Goal: Use online tool/utility: Utilize a website feature to perform a specific function

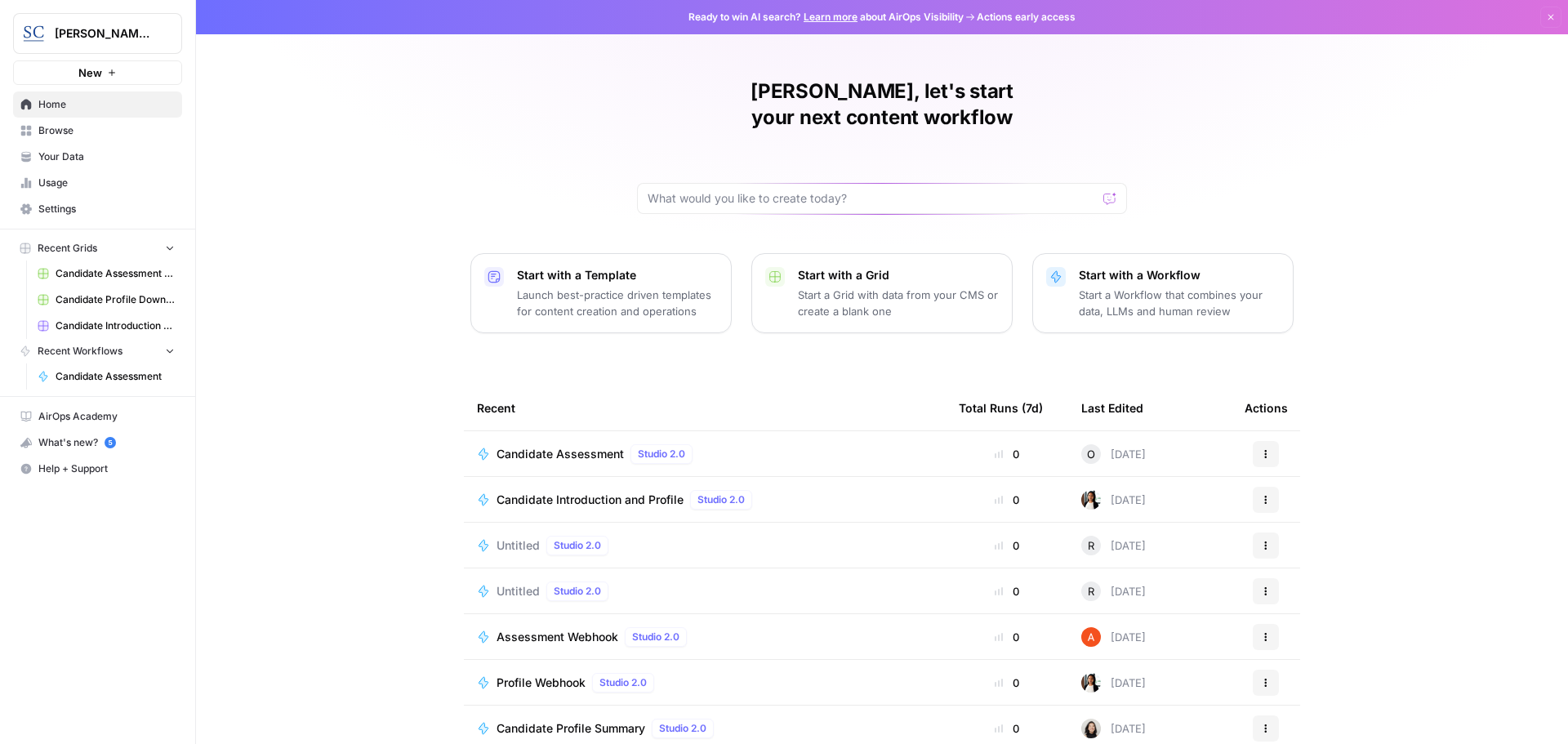
click at [540, 446] on span "Candidate Assessment" at bounding box center [560, 454] width 128 height 17
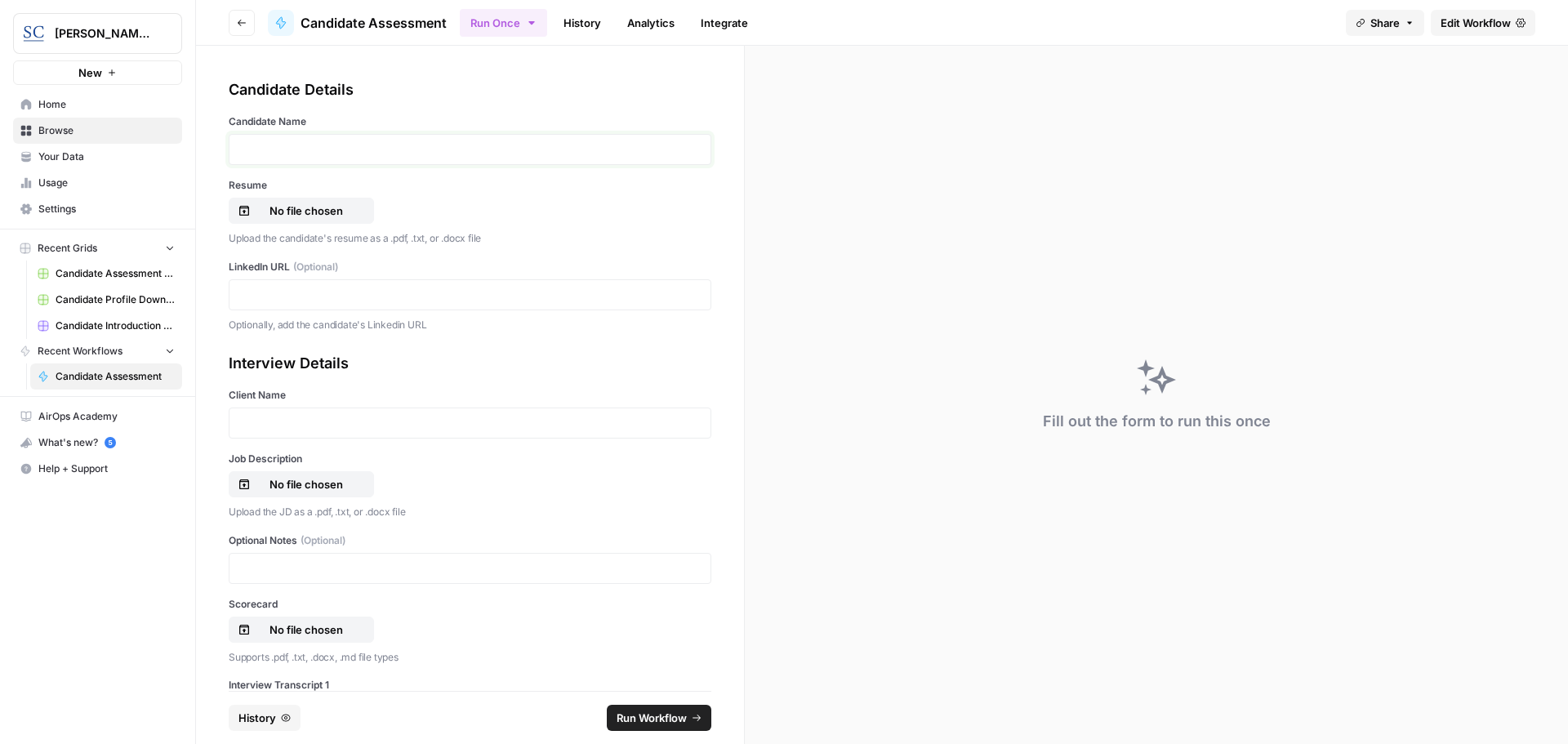
click at [331, 153] on p at bounding box center [469, 150] width 461 height 17
click at [307, 209] on p "No file chosen" at bounding box center [306, 210] width 104 height 17
click at [242, 298] on p at bounding box center [469, 295] width 461 height 17
click at [273, 424] on p at bounding box center [469, 423] width 461 height 17
click at [296, 480] on p "No file chosen" at bounding box center [306, 484] width 104 height 17
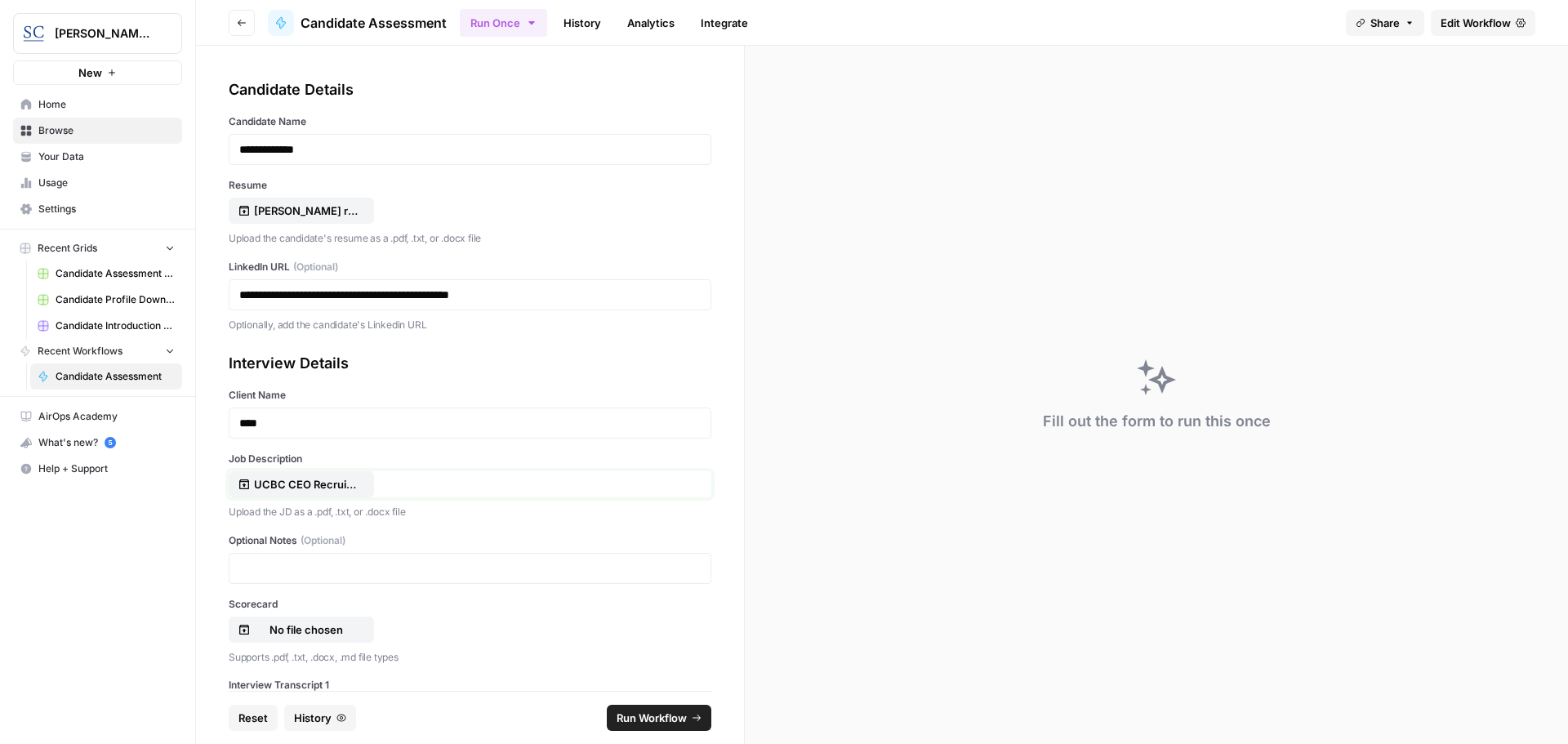
scroll to position [82, 0]
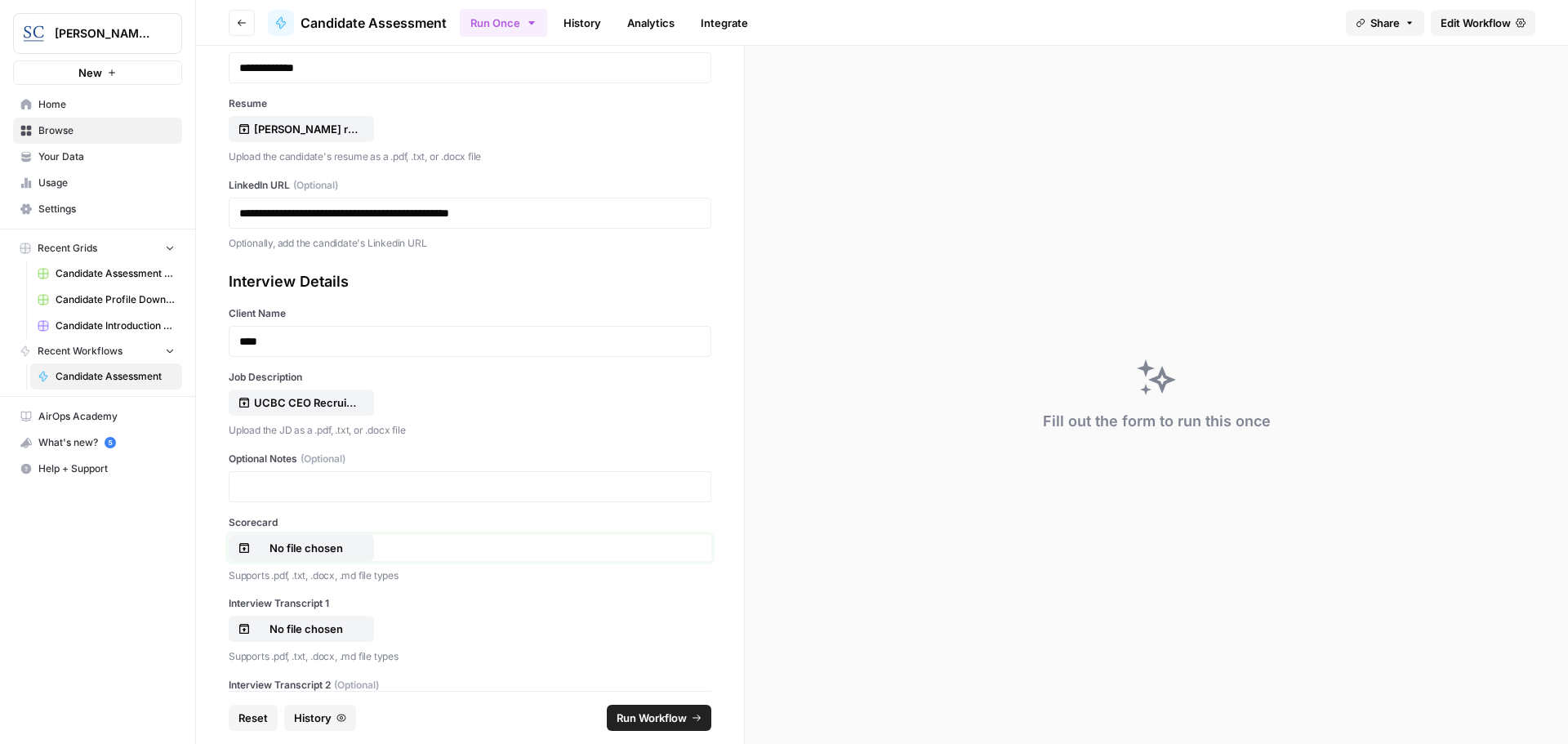
click at [282, 547] on p "No file chosen" at bounding box center [306, 548] width 104 height 17
click at [326, 626] on p "No file chosen" at bounding box center [306, 629] width 104 height 17
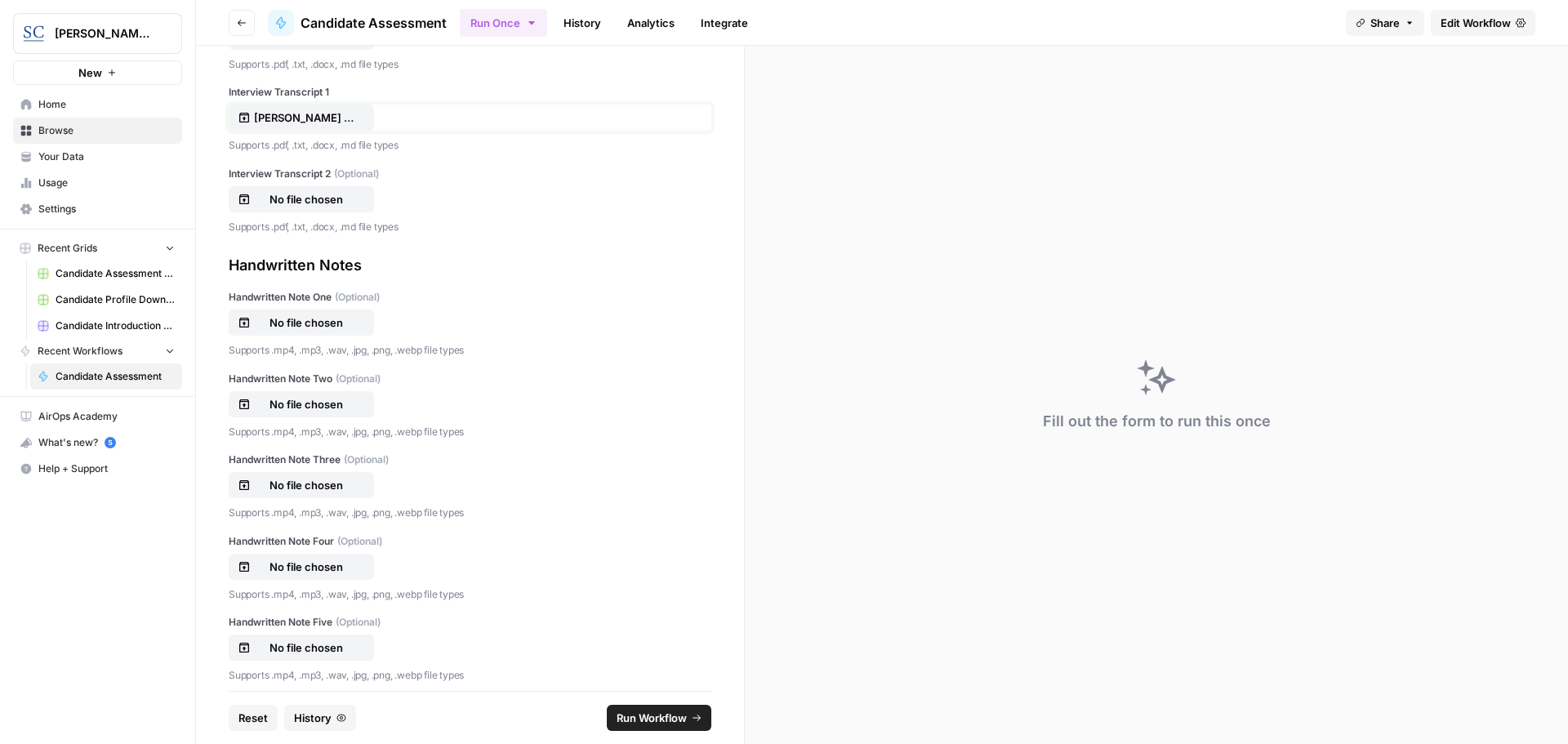
scroll to position [605, 0]
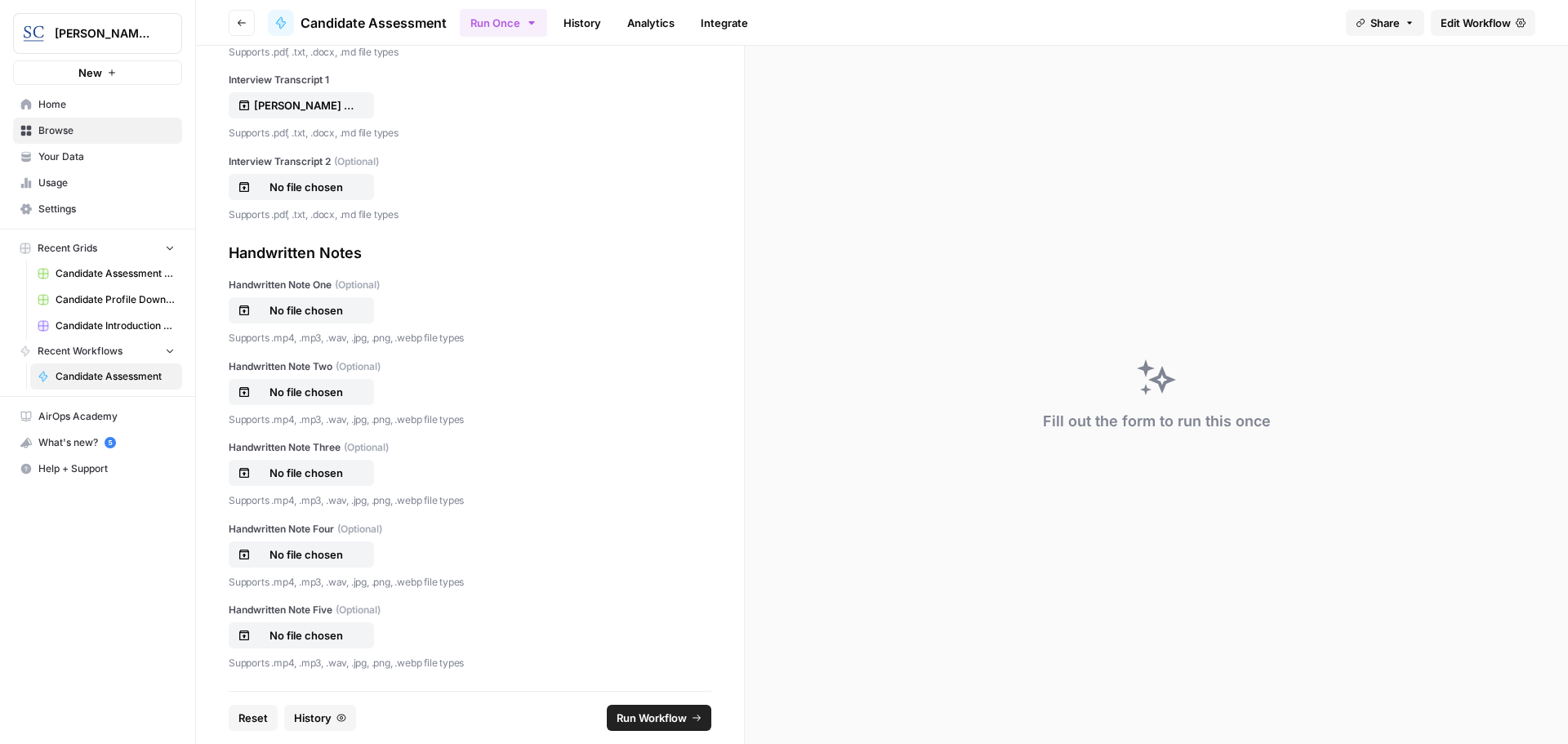
click at [657, 719] on span "Run Workflow" at bounding box center [651, 718] width 70 height 17
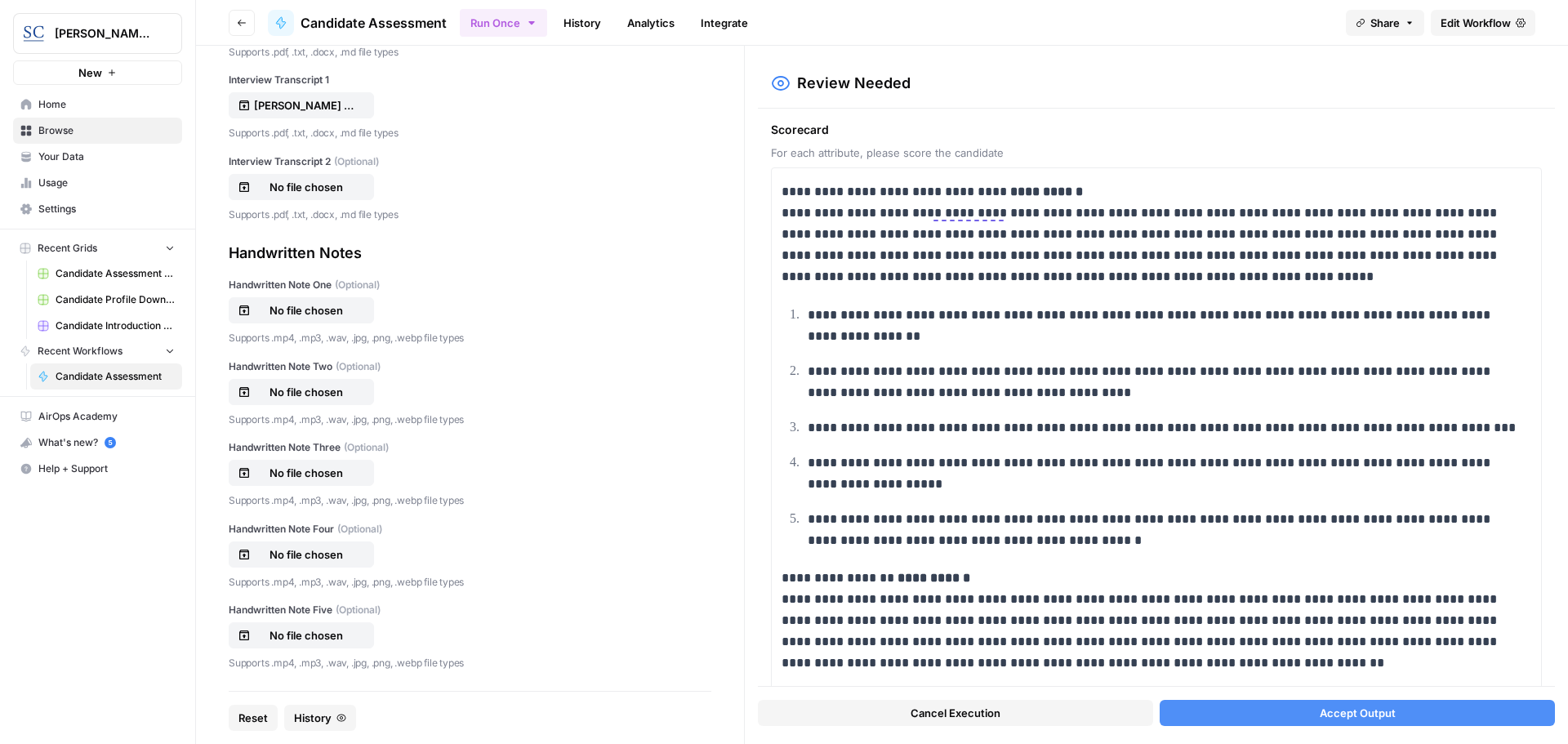
click at [1263, 708] on button "Accept Output" at bounding box center [1357, 712] width 395 height 26
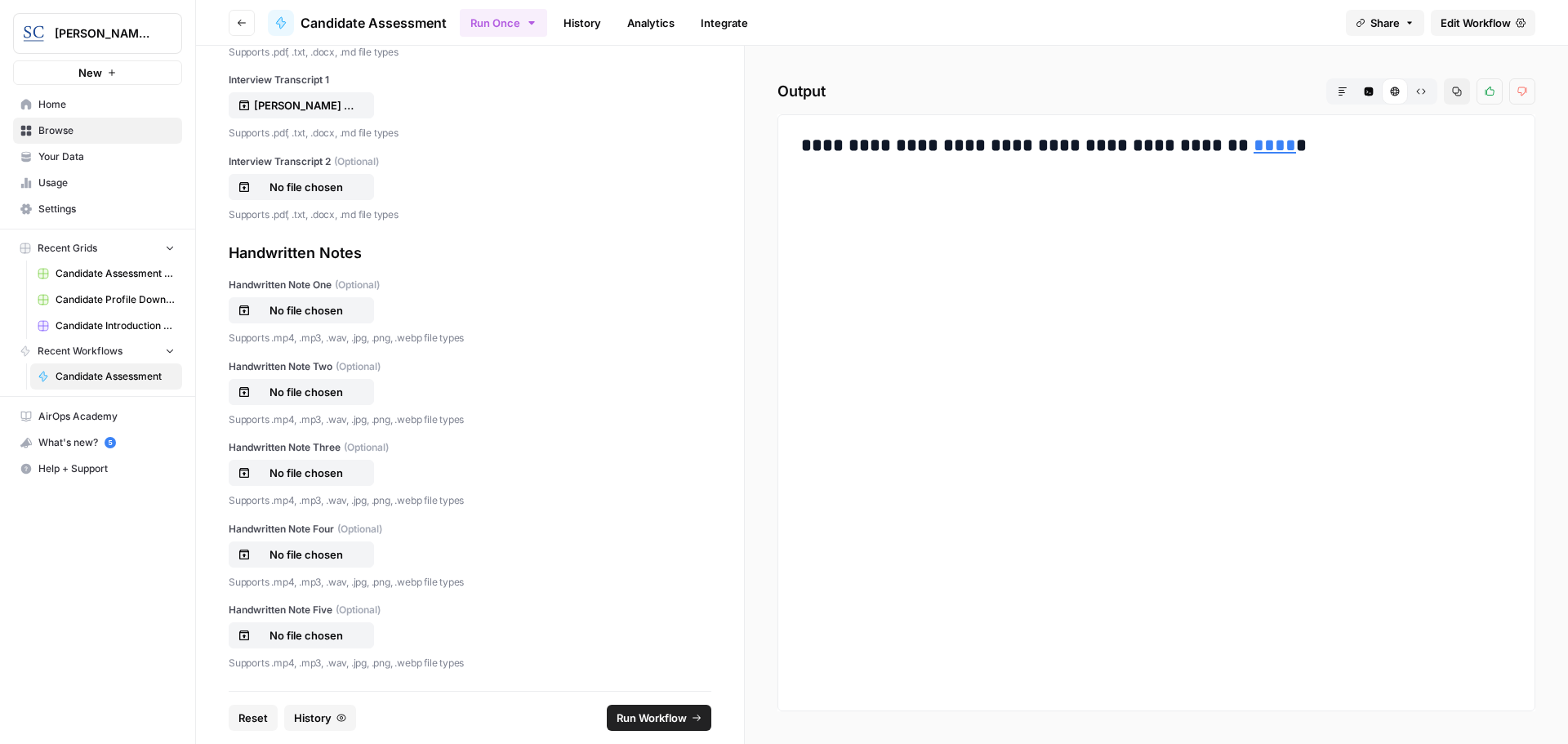
click at [949, 590] on div "**********" at bounding box center [1156, 413] width 730 height 569
click at [1253, 142] on link "****" at bounding box center [1275, 144] width 43 height 18
click at [57, 104] on span "Home" at bounding box center [106, 104] width 136 height 15
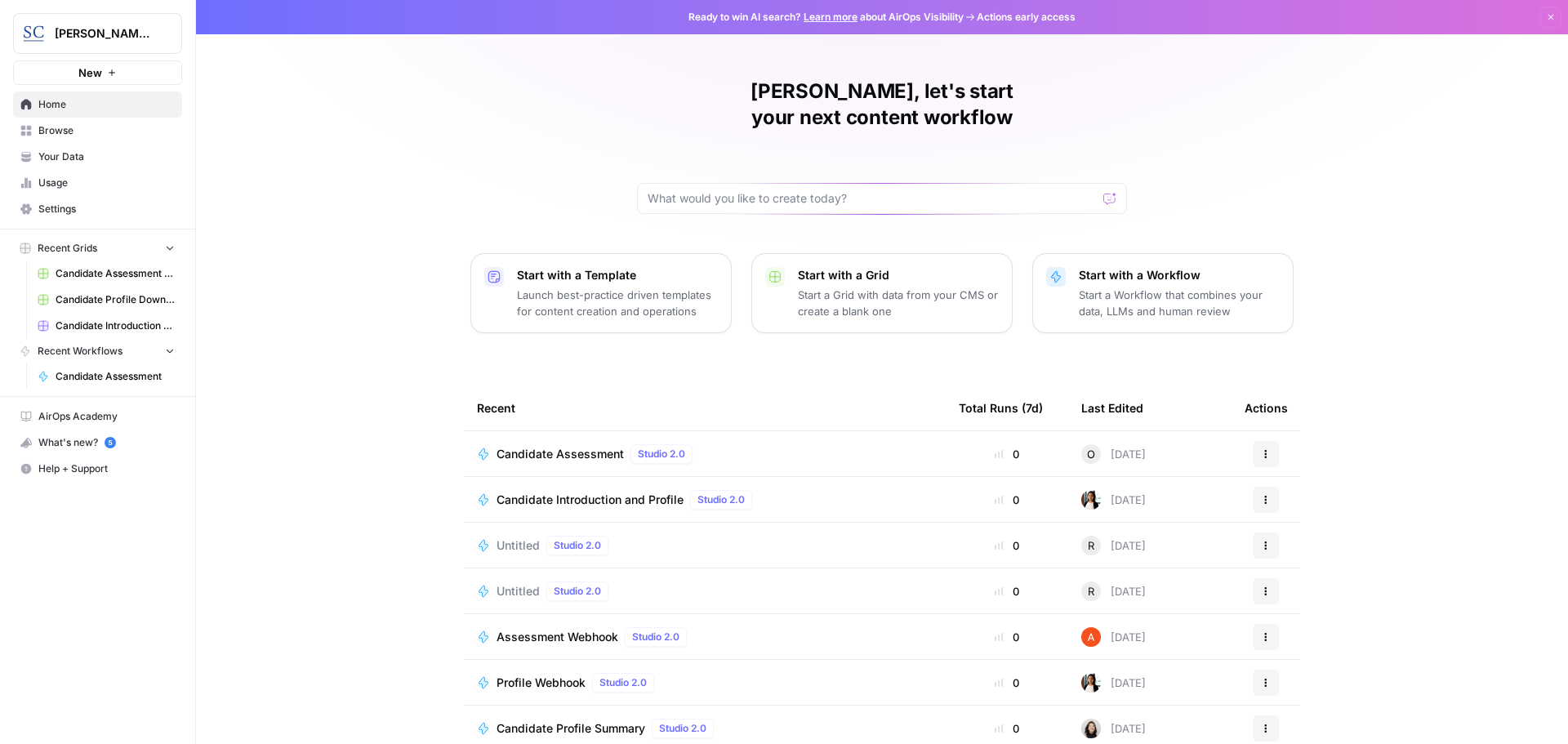
click at [532, 446] on span "Candidate Assessment" at bounding box center [560, 454] width 128 height 17
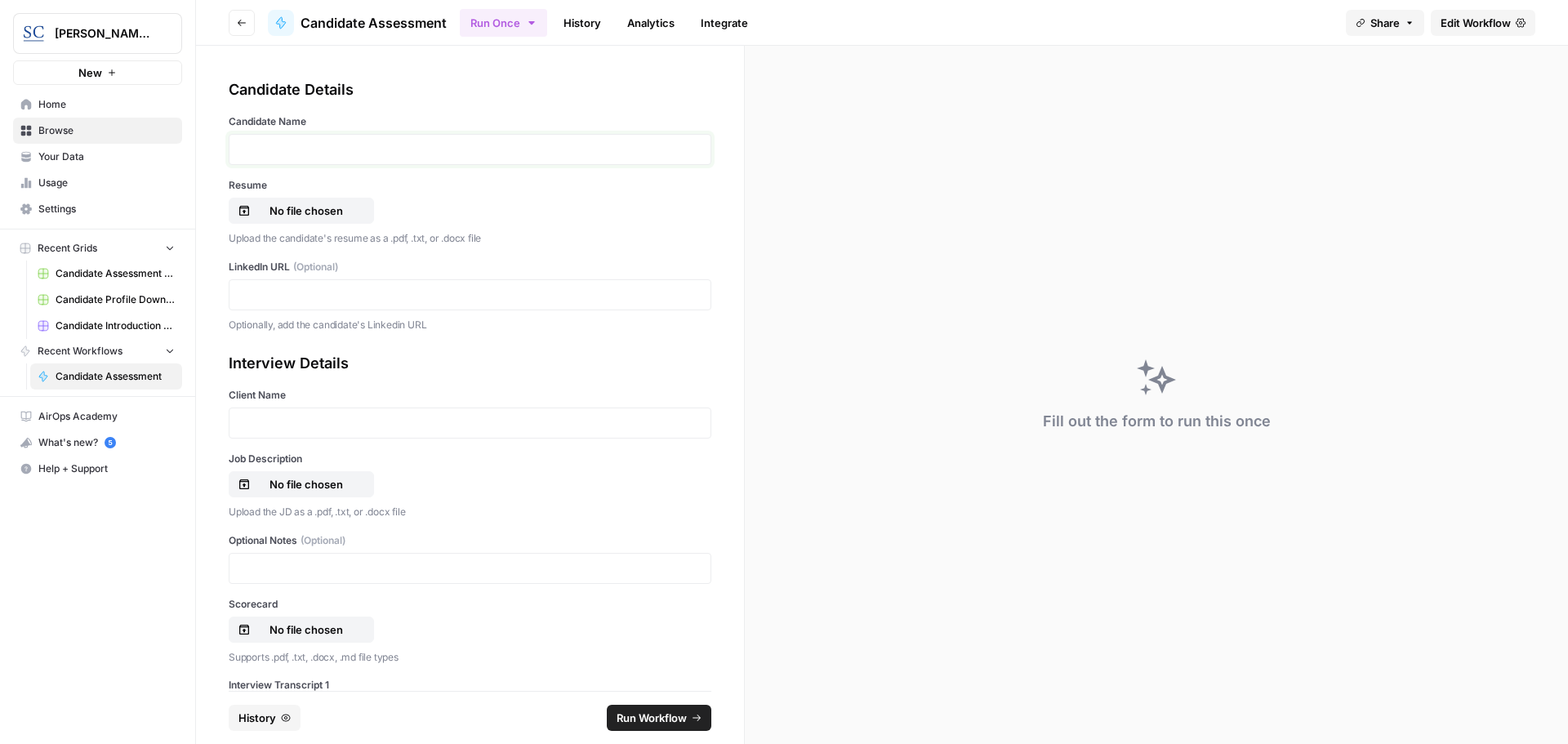
click at [282, 148] on p at bounding box center [469, 150] width 461 height 17
click at [277, 210] on p "No file chosen" at bounding box center [306, 210] width 104 height 17
click at [256, 301] on p at bounding box center [469, 295] width 461 height 17
click at [253, 295] on p at bounding box center [469, 295] width 461 height 17
click at [279, 426] on p at bounding box center [469, 423] width 461 height 17
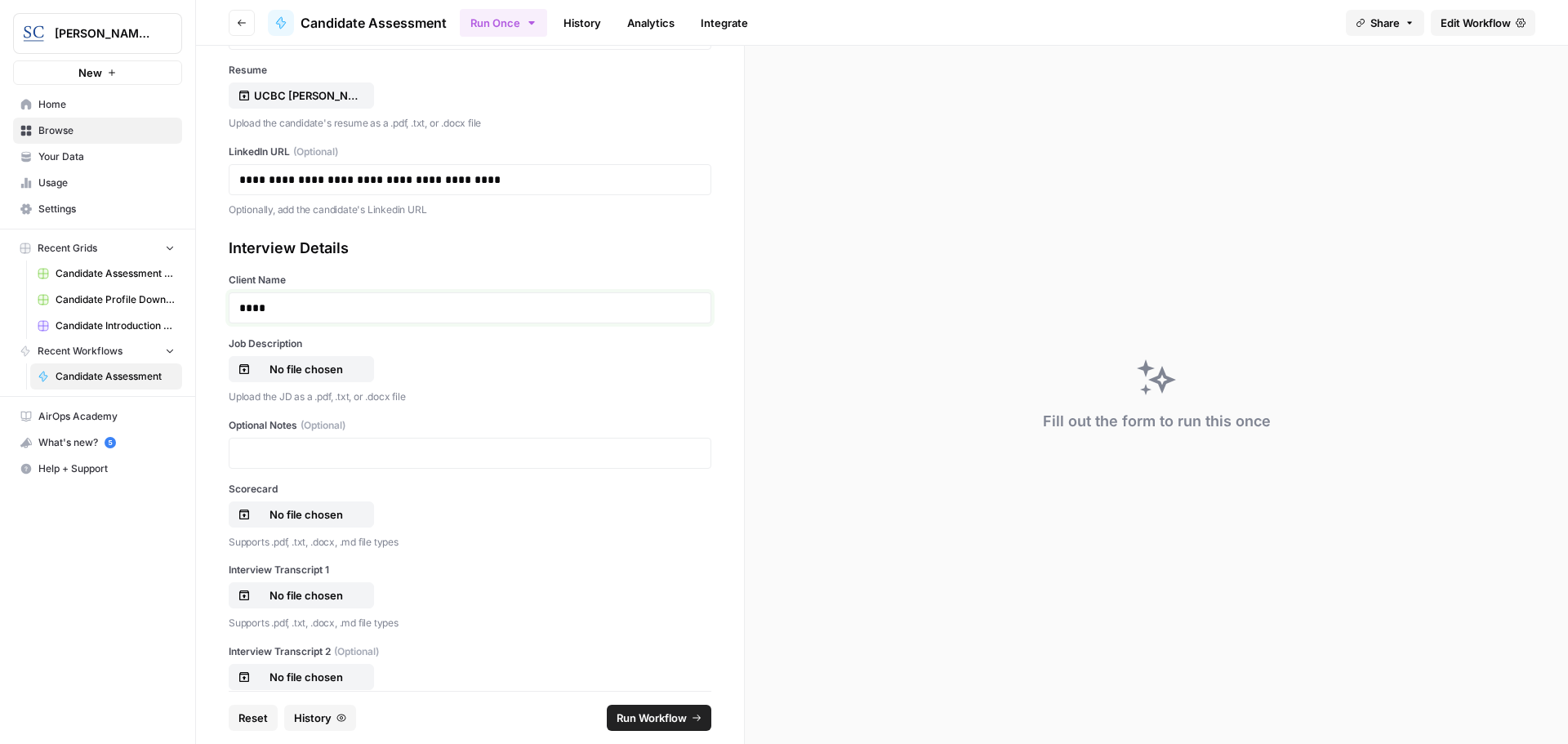
scroll to position [163, 0]
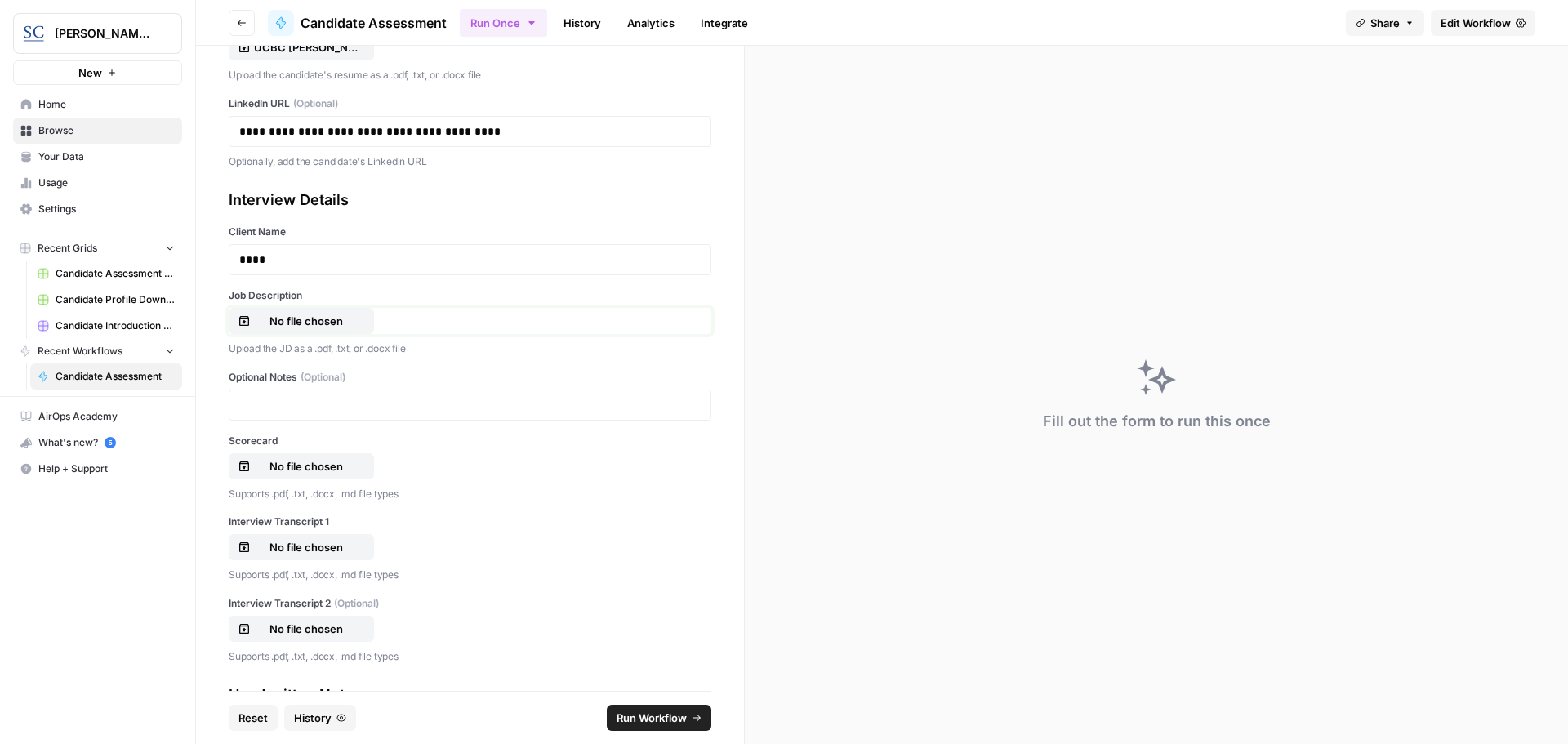
click at [284, 318] on p "No file chosen" at bounding box center [306, 321] width 104 height 17
click at [295, 471] on p "No file chosen" at bounding box center [306, 467] width 104 height 17
click at [289, 545] on p "No file chosen" at bounding box center [306, 548] width 104 height 17
click at [656, 722] on span "Run Workflow" at bounding box center [651, 718] width 70 height 17
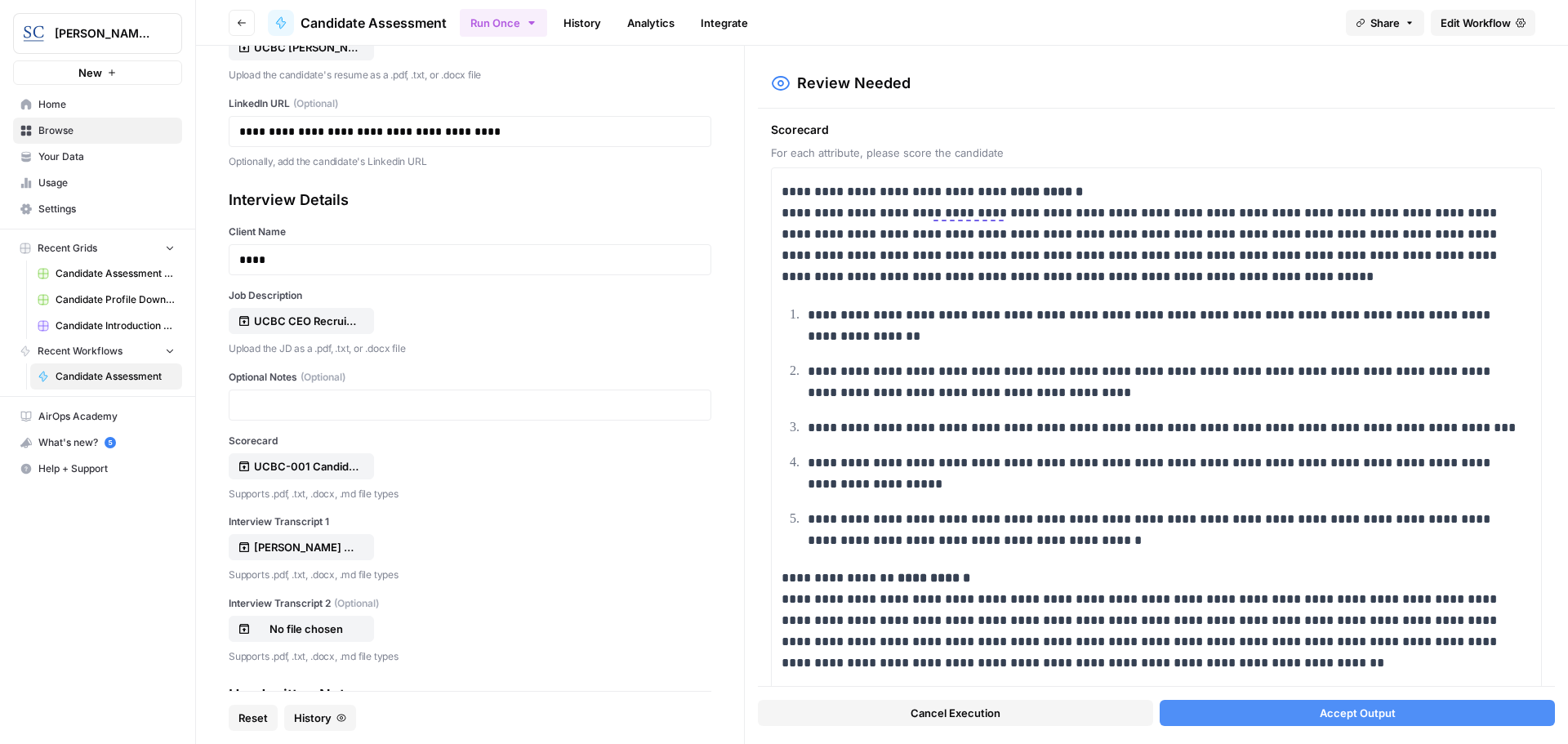
click at [1410, 712] on button "Accept Output" at bounding box center [1357, 712] width 395 height 26
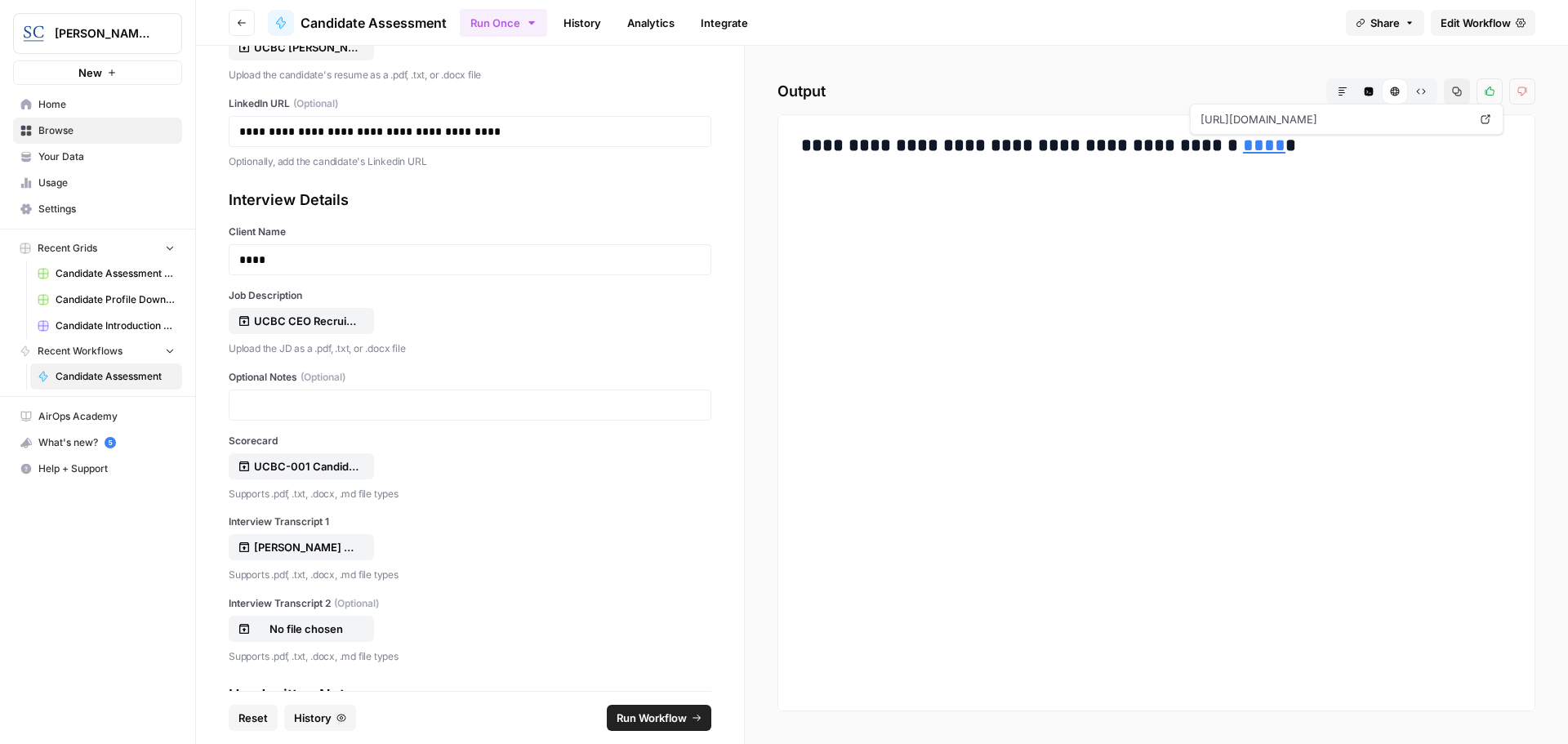
click at [1243, 144] on link "****" at bounding box center [1264, 144] width 43 height 18
